Goal: Information Seeking & Learning: Learn about a topic

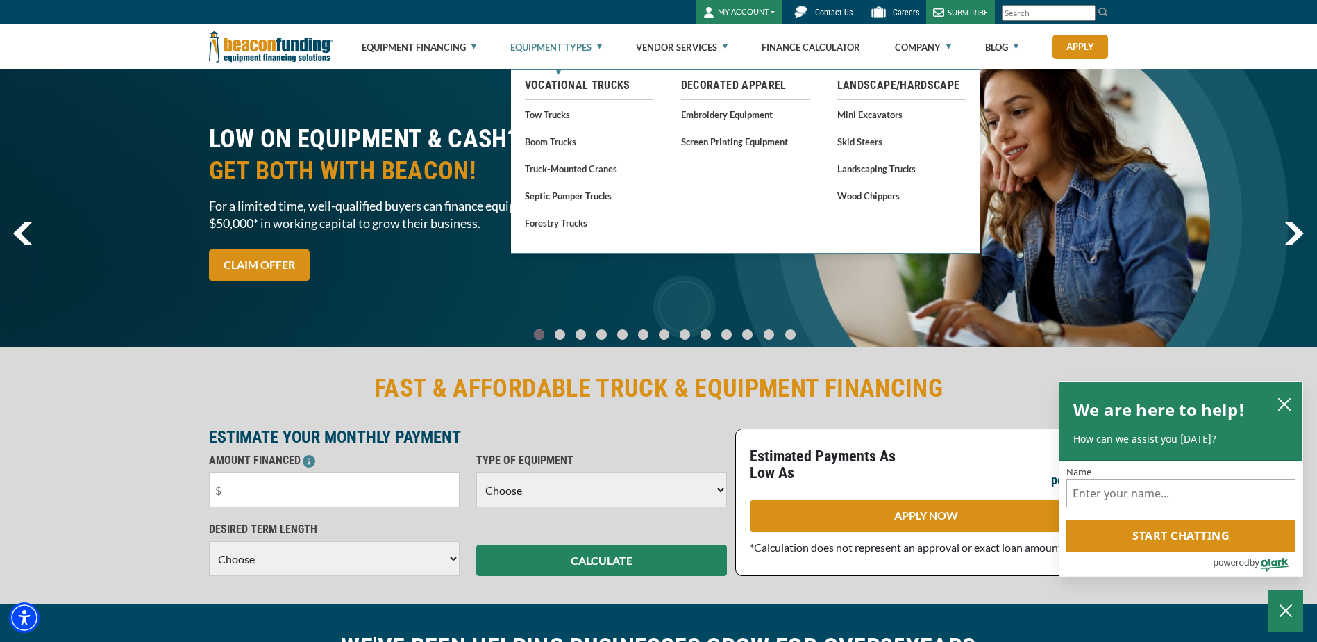
click at [549, 47] on link "Equipment Types" at bounding box center [556, 47] width 92 height 44
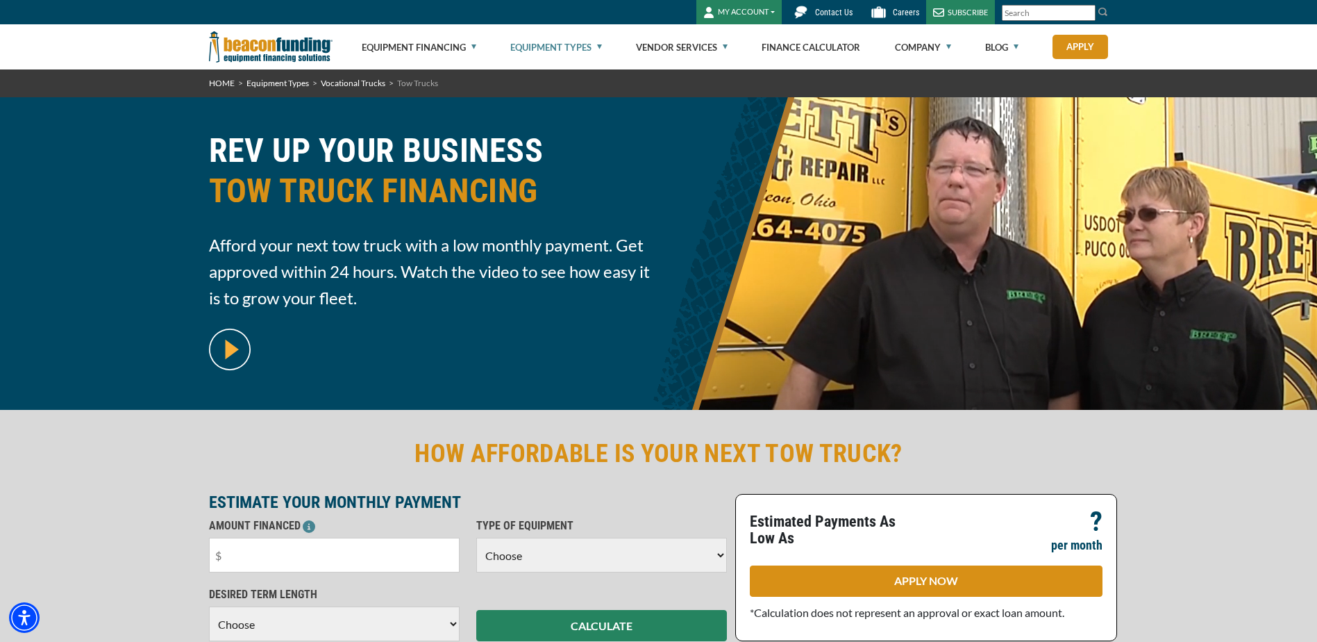
click at [549, 47] on link "Equipment Types" at bounding box center [556, 47] width 92 height 44
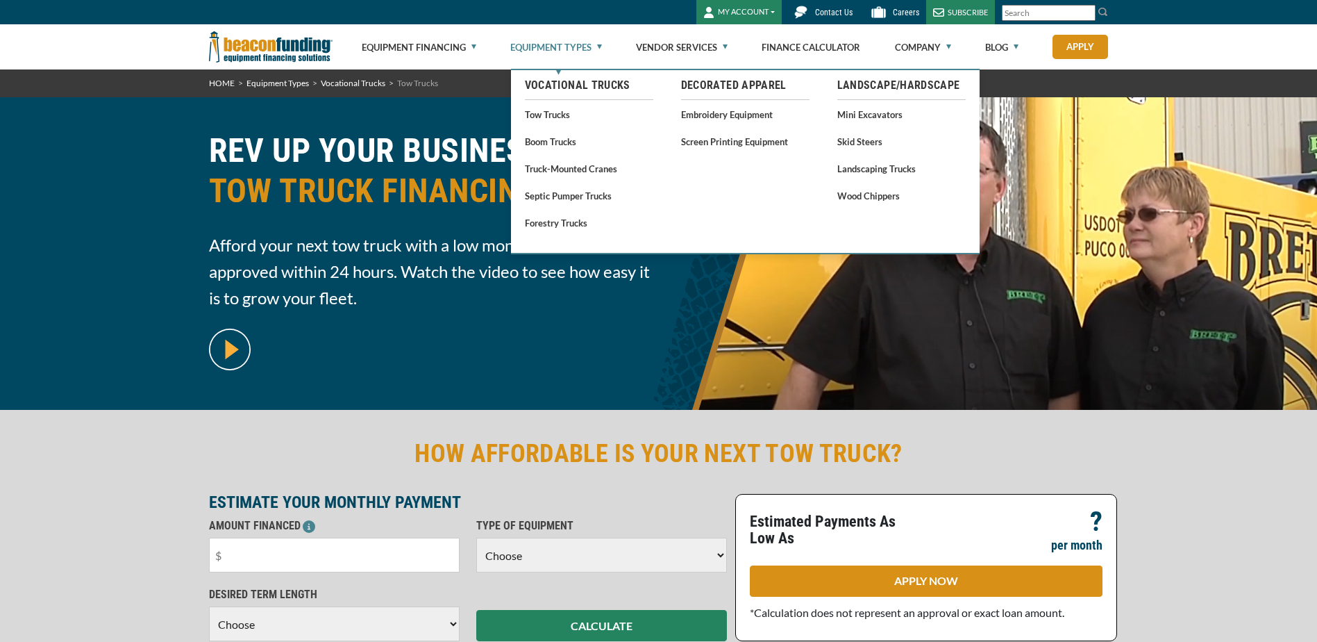
click at [597, 42] on link "Equipment Types" at bounding box center [556, 47] width 92 height 44
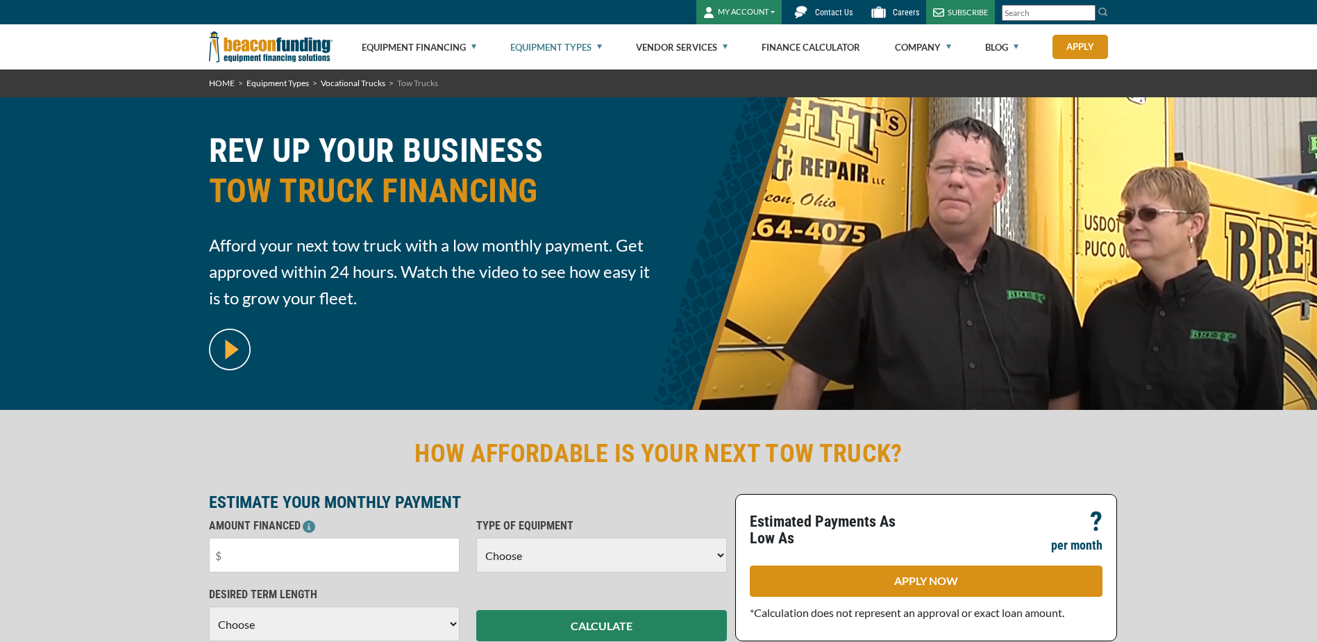
click at [599, 45] on link "Equipment Types" at bounding box center [556, 47] width 92 height 44
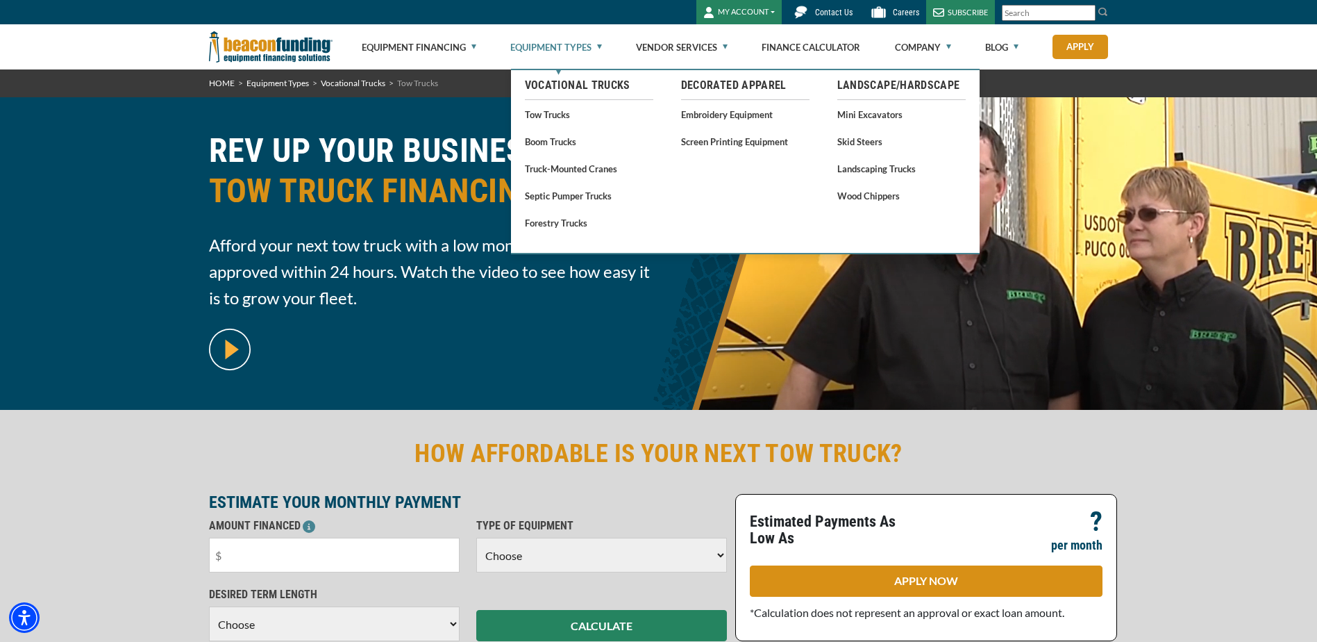
click at [577, 50] on link "Equipment Types" at bounding box center [556, 47] width 92 height 44
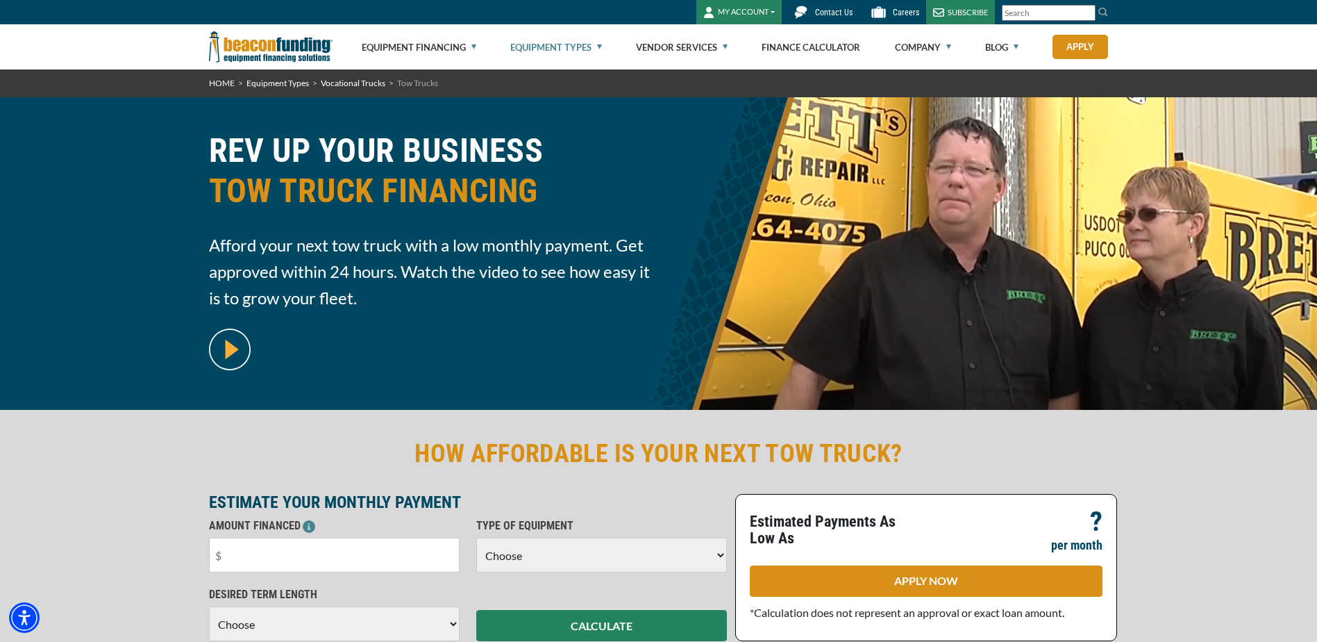
click at [563, 49] on link "Equipment Types" at bounding box center [556, 47] width 92 height 44
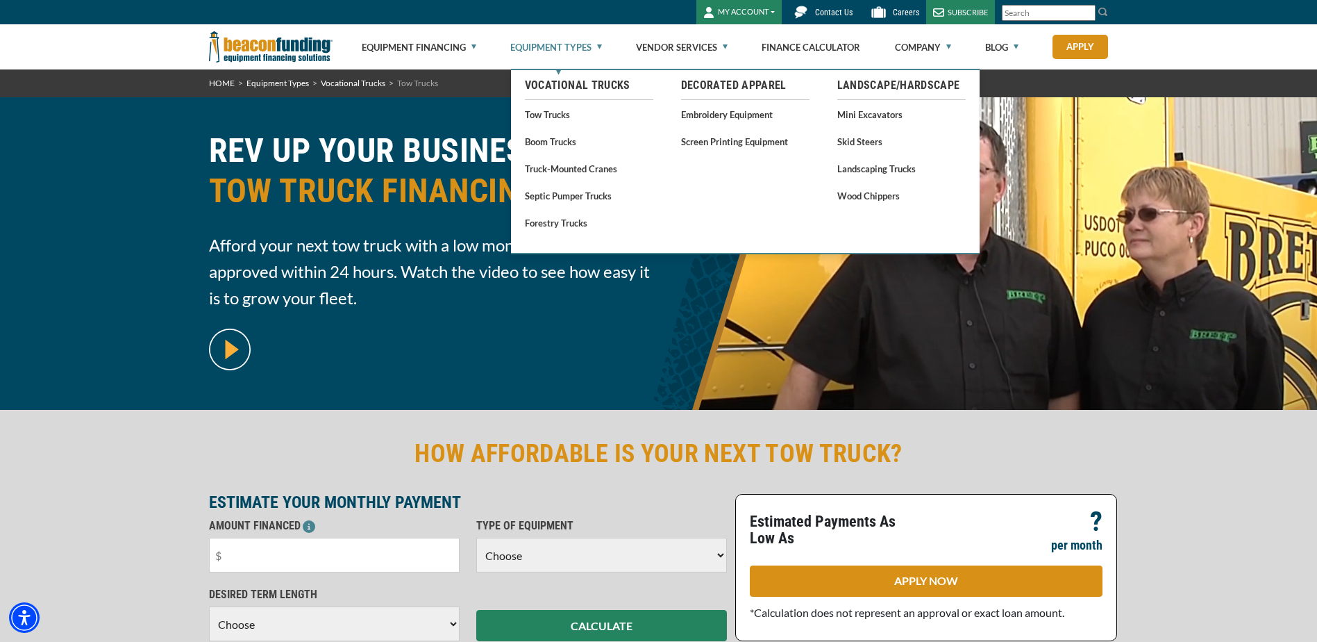
click at [560, 47] on link "Equipment Types" at bounding box center [556, 47] width 92 height 44
click at [550, 47] on link "Equipment Types" at bounding box center [556, 47] width 92 height 44
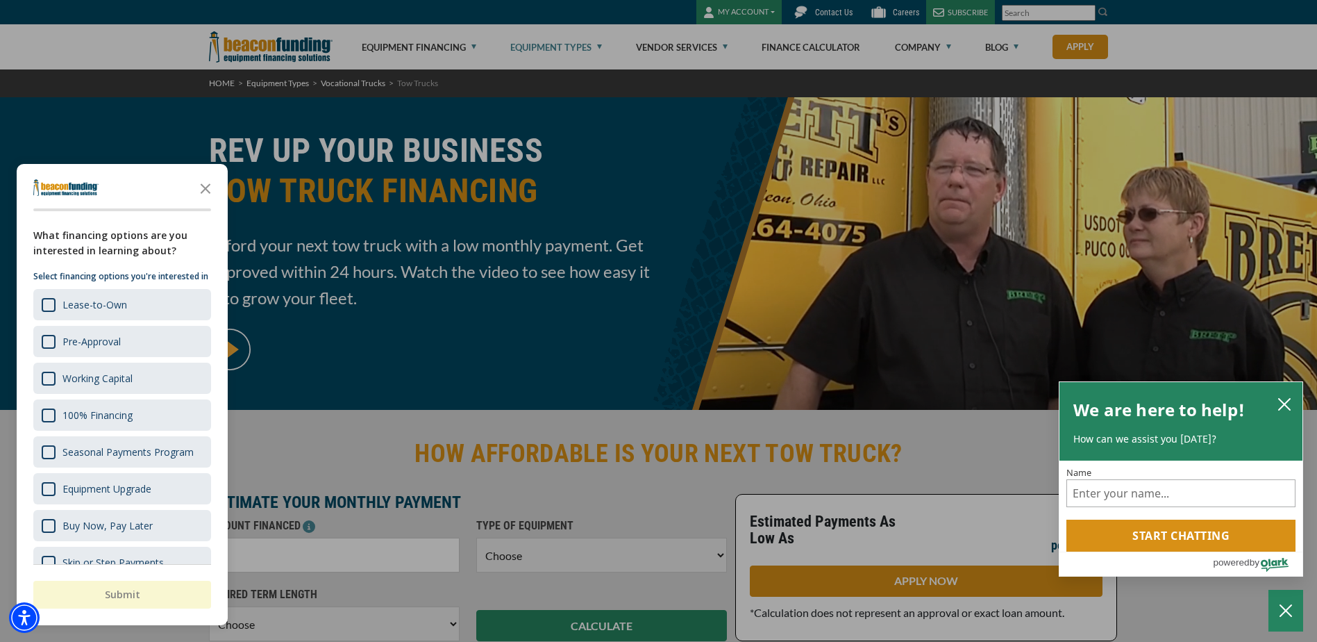
click at [569, 49] on div "button" at bounding box center [658, 321] width 1317 height 642
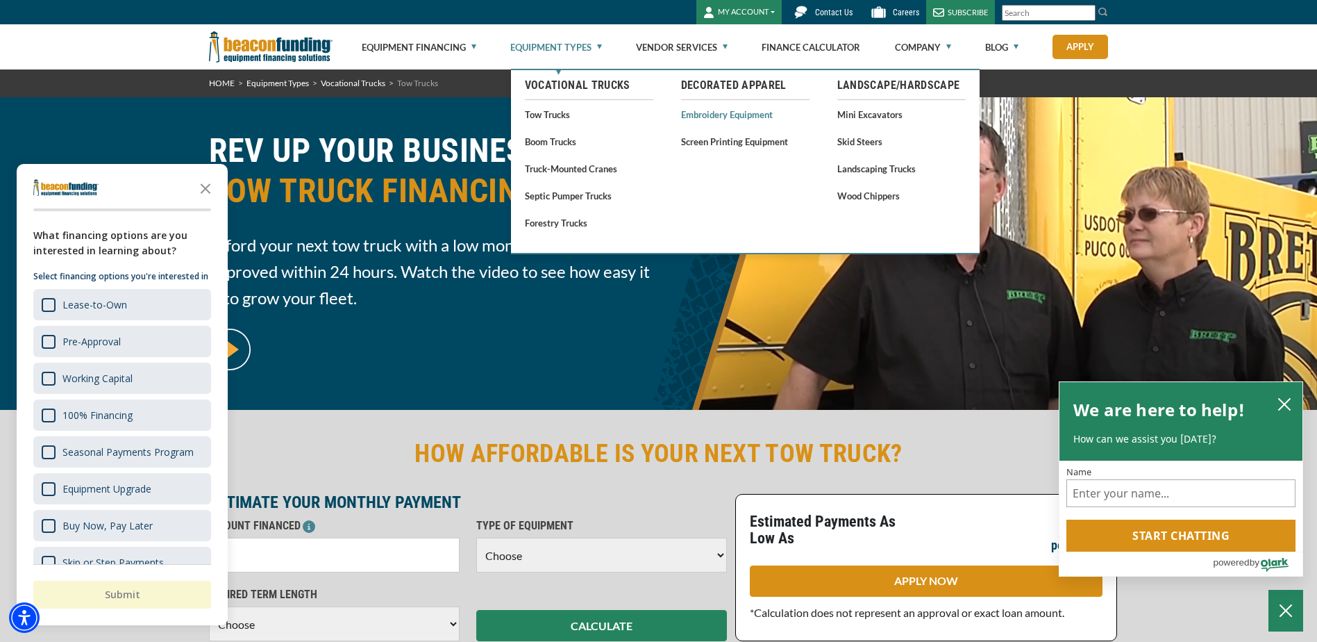
click at [763, 110] on link "Embroidery Equipment" at bounding box center [745, 114] width 128 height 17
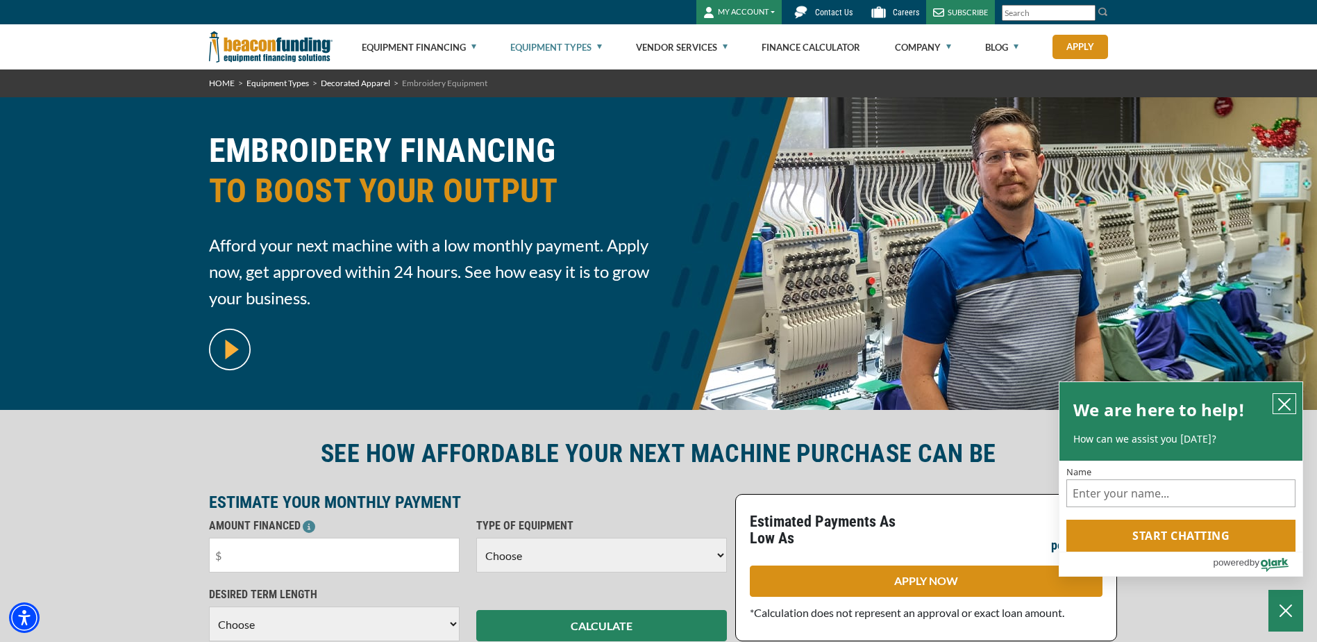
click at [1290, 404] on icon "close chatbox" at bounding box center [1285, 404] width 14 height 14
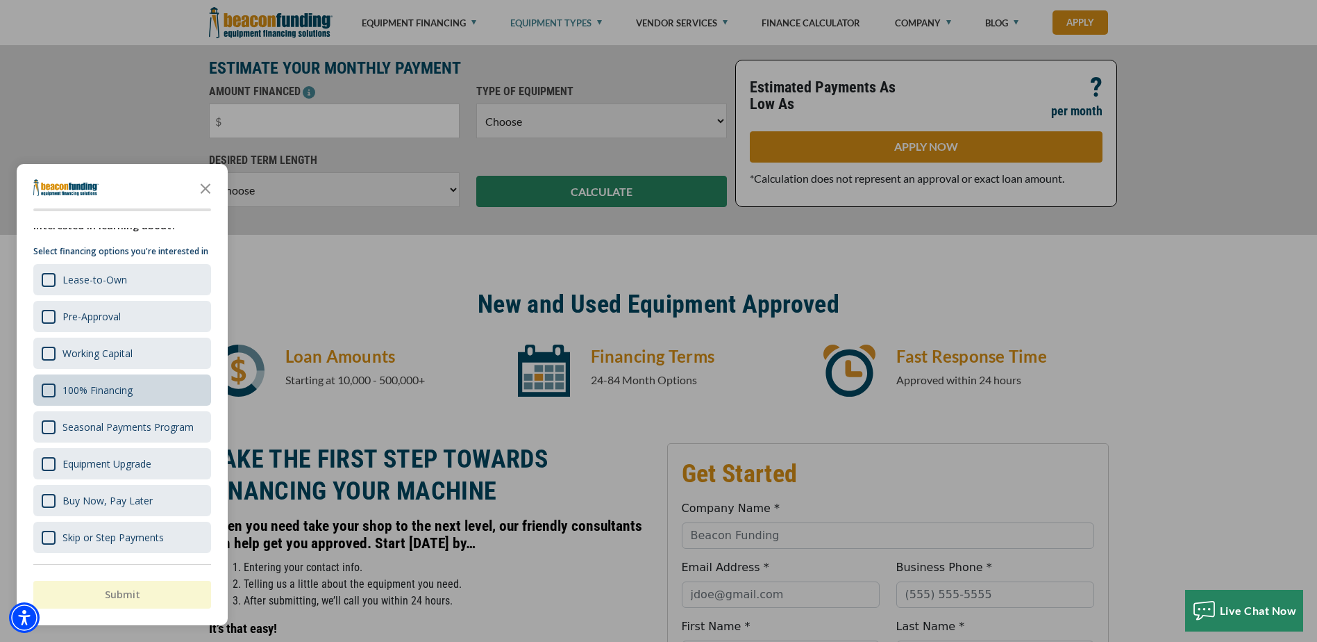
scroll to position [486, 0]
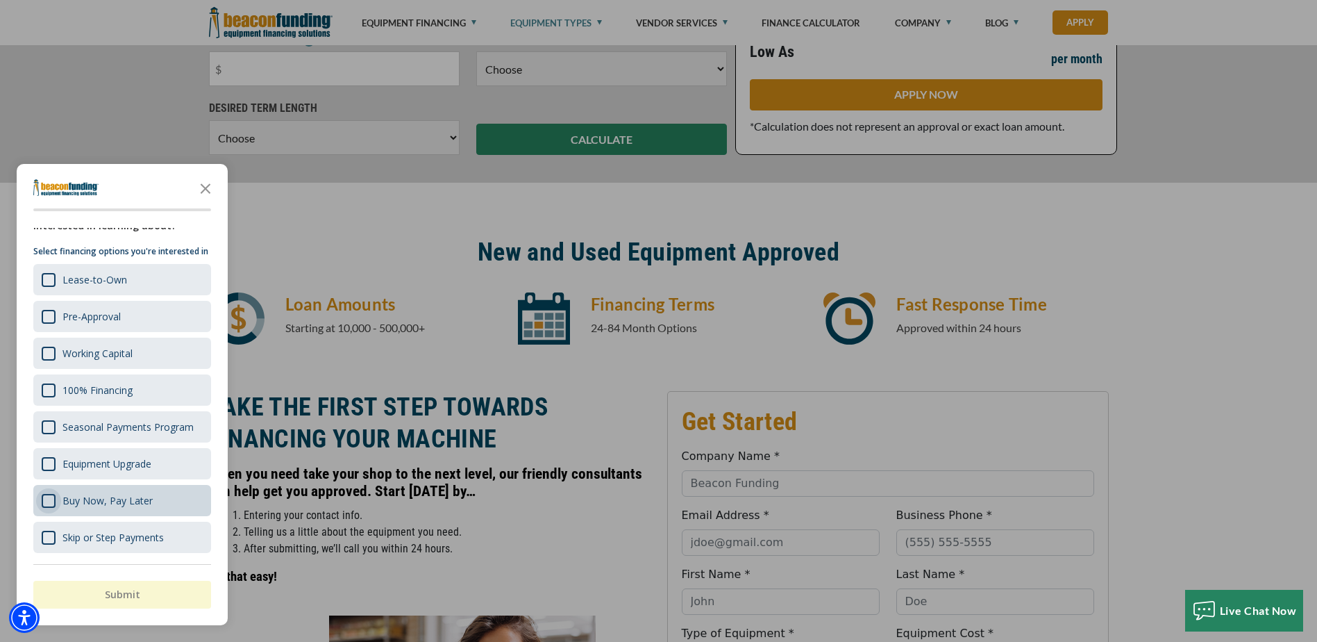
click at [51, 500] on div "Survey" at bounding box center [49, 501] width 14 height 14
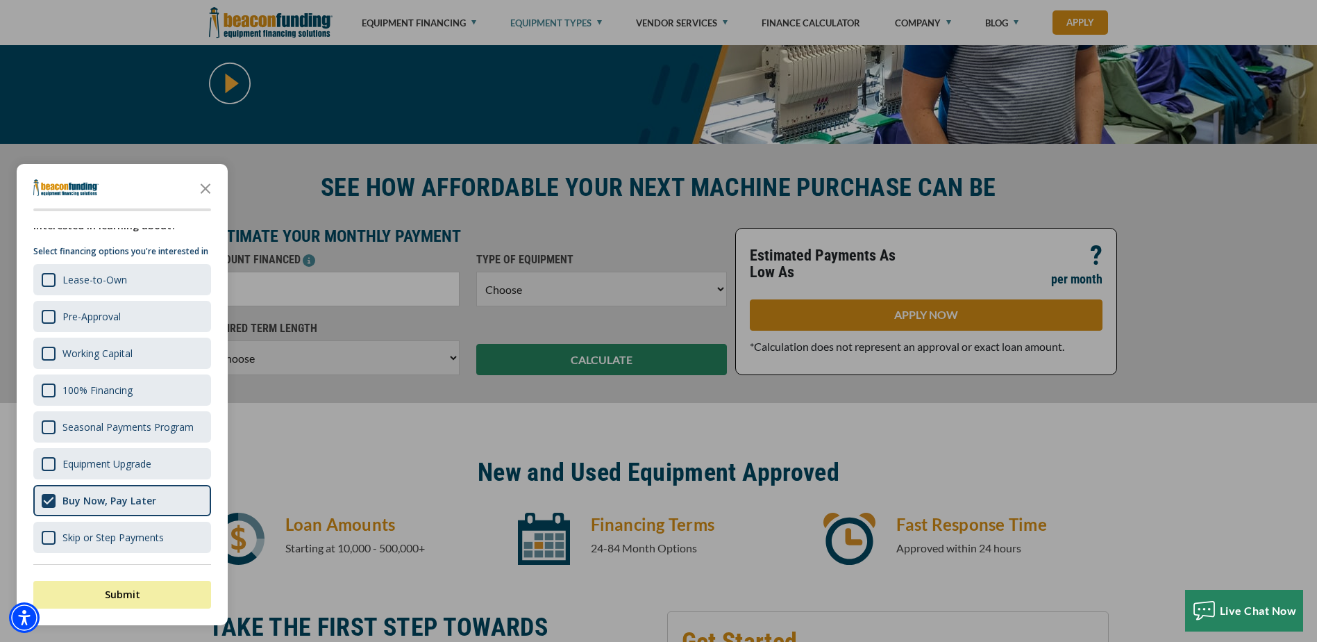
scroll to position [208, 0]
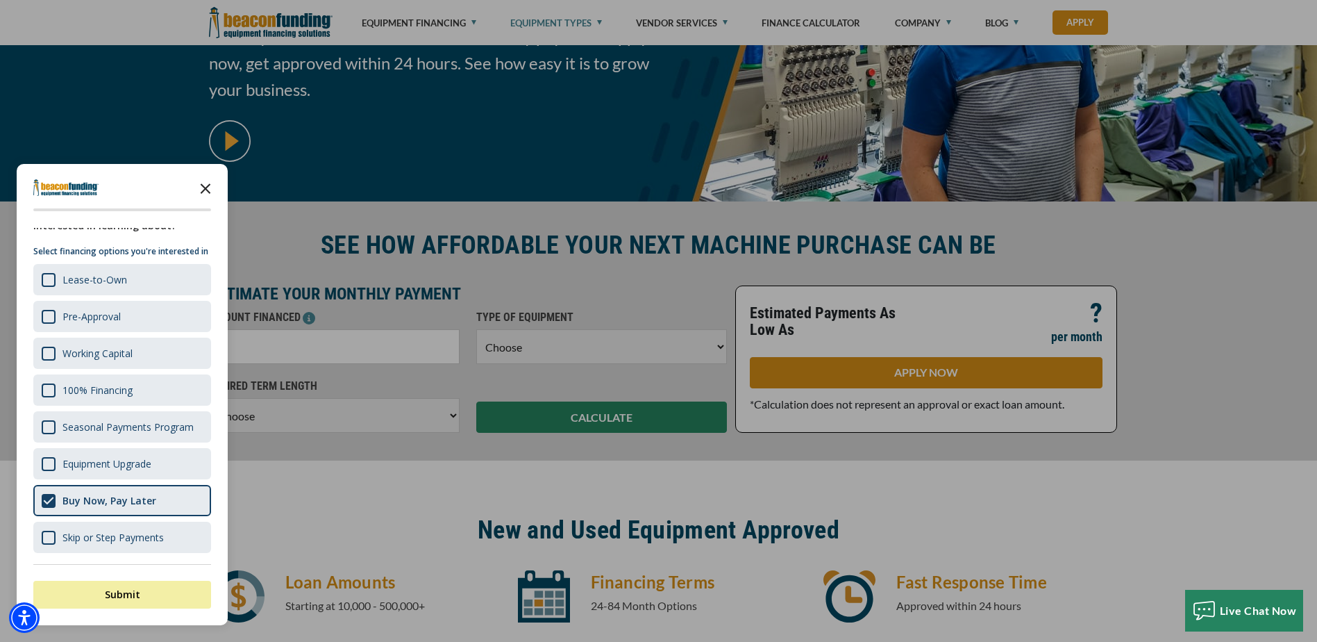
click at [206, 188] on polygon "Close the survey" at bounding box center [206, 188] width 10 height 10
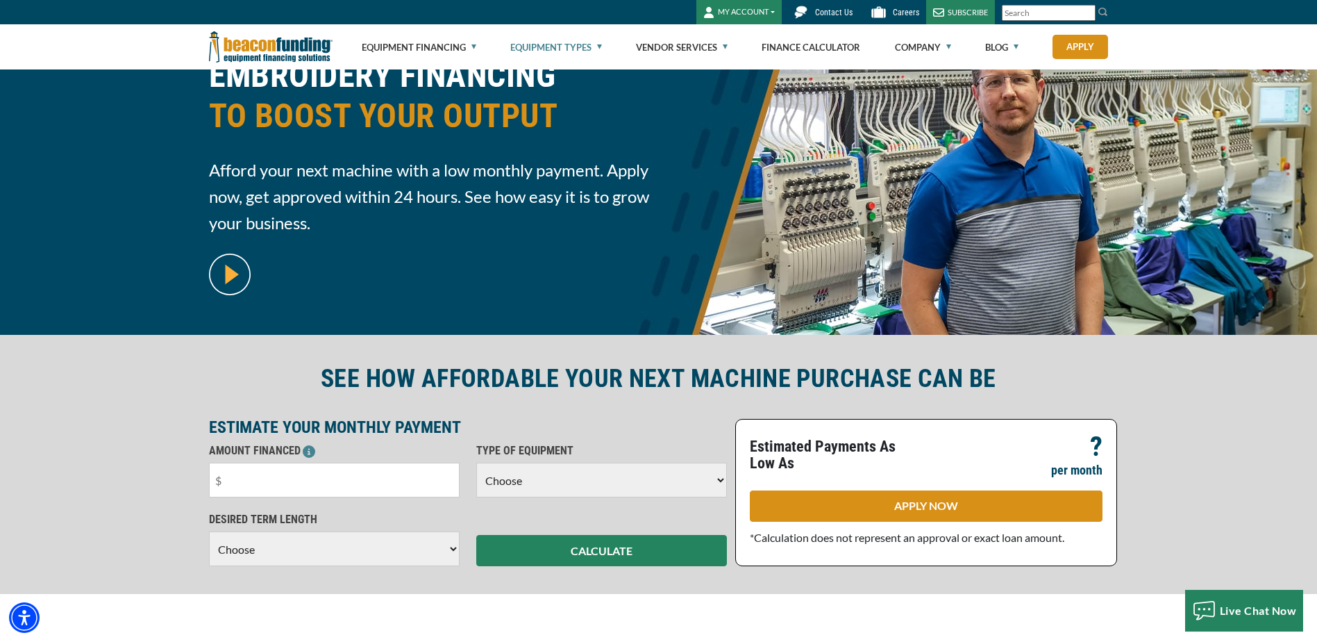
scroll to position [0, 0]
